Goal: Participate in discussion: Engage in conversation with other users on a specific topic

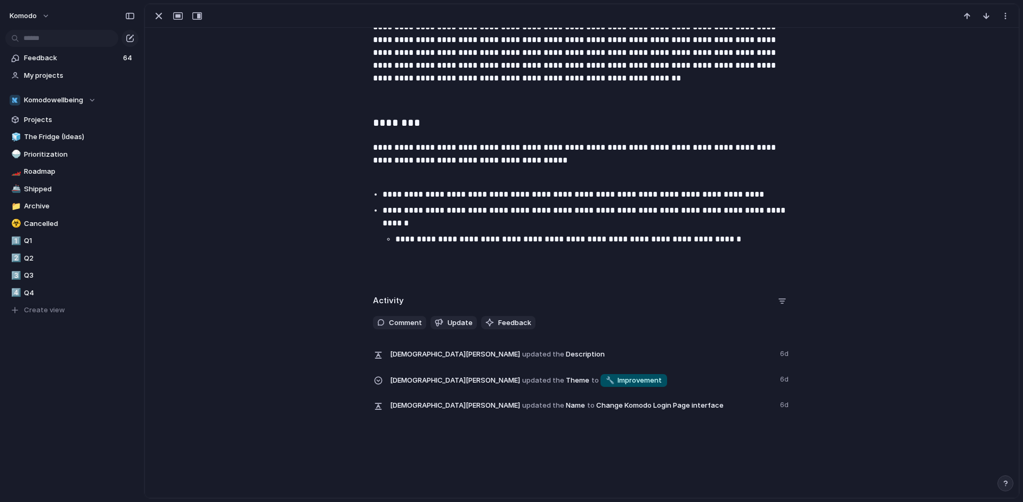
scroll to position [365, 0]
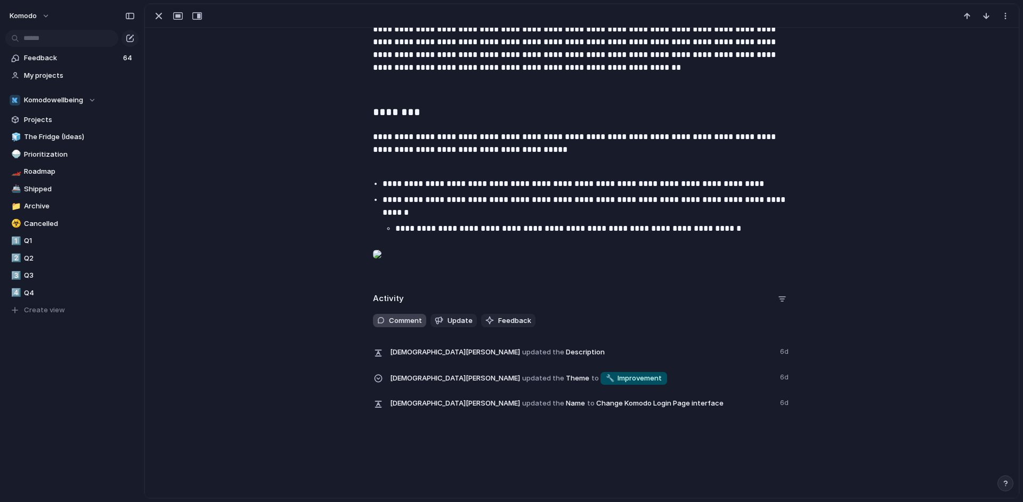
click at [401, 322] on span "Comment" at bounding box center [405, 320] width 33 height 11
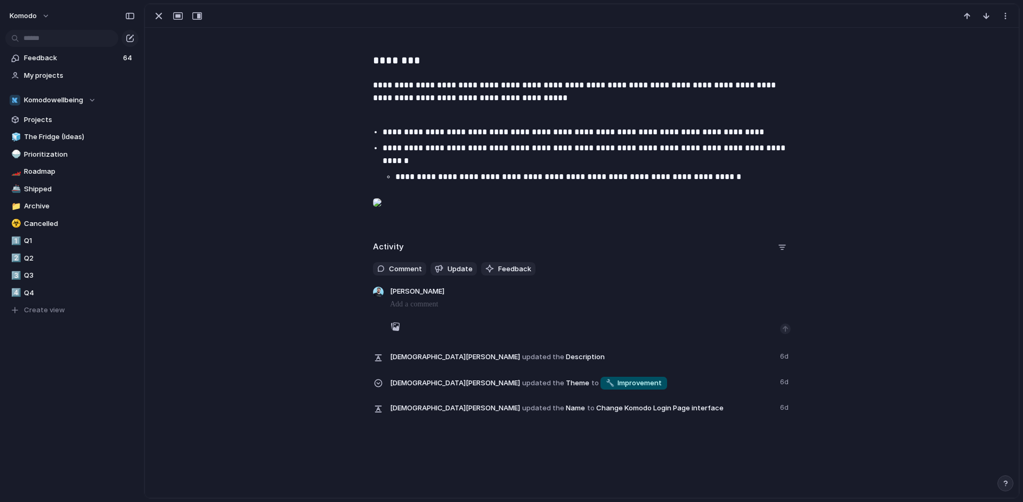
click at [418, 311] on p at bounding box center [590, 304] width 401 height 13
click at [391, 331] on div "button" at bounding box center [395, 326] width 9 height 9
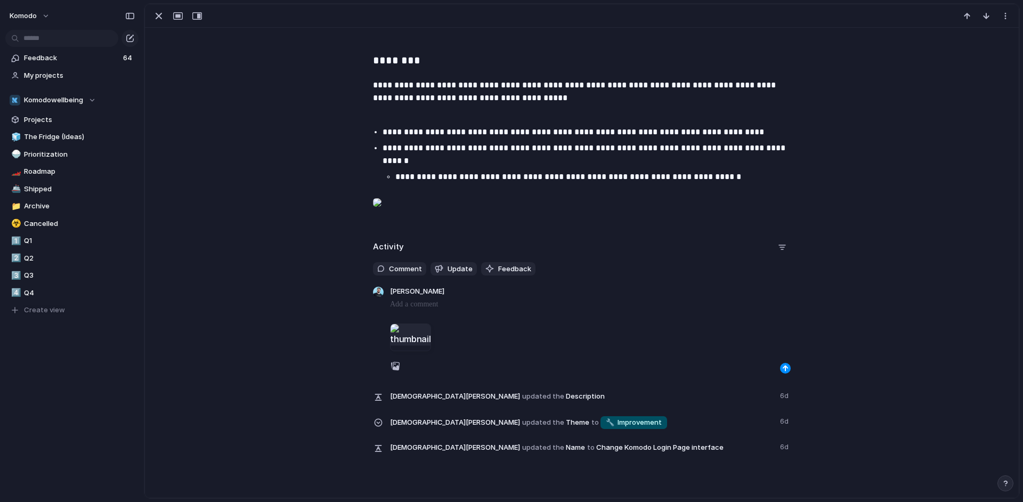
click at [431, 311] on p at bounding box center [590, 304] width 401 height 13
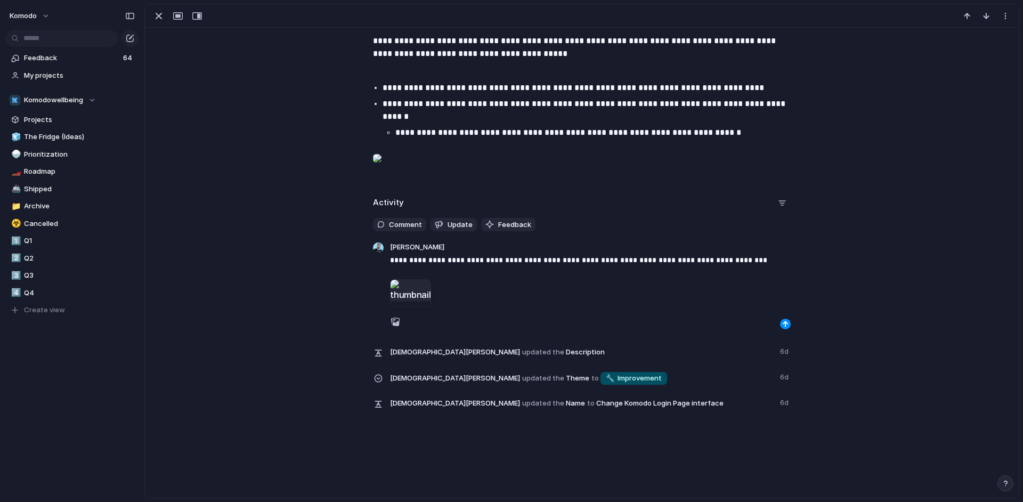
scroll to position [461, 0]
click at [783, 280] on div "**********" at bounding box center [582, 284] width 424 height 89
drag, startPoint x: 780, startPoint y: 289, endPoint x: 775, endPoint y: 284, distance: 7.2
click at [774, 269] on div at bounding box center [590, 290] width 401 height 48
click at [782, 322] on div "button" at bounding box center [785, 324] width 6 height 6
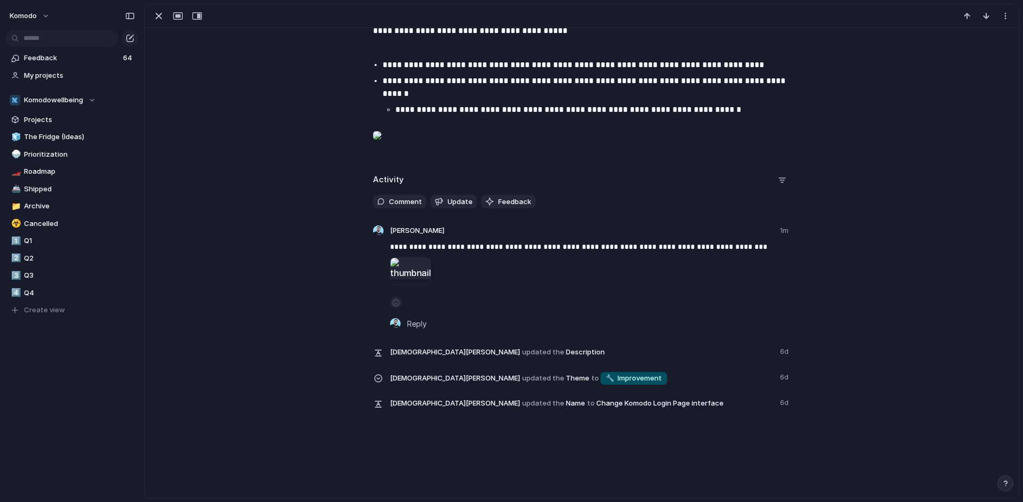
scroll to position [472, 0]
